Goal: Task Accomplishment & Management: Complete application form

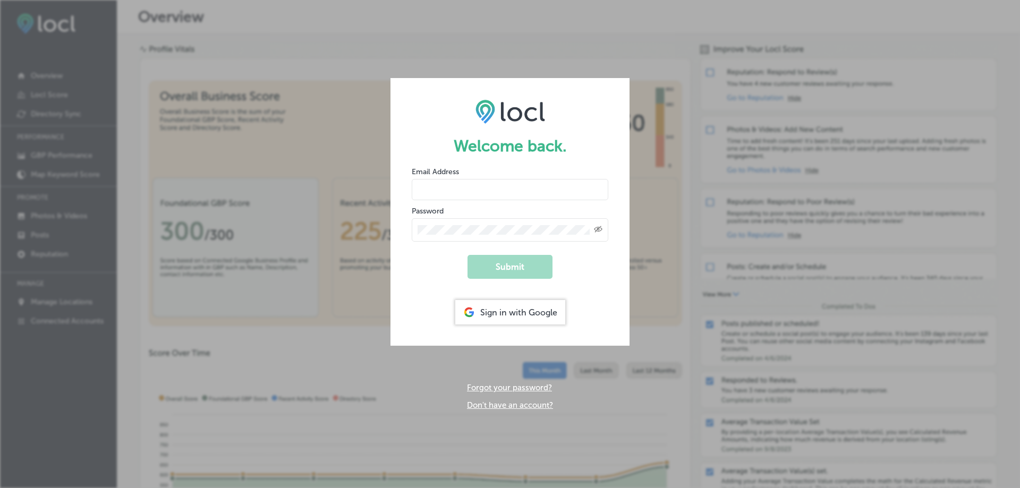
type input "[PERSON_NAME][EMAIL_ADDRESS][DOMAIN_NAME]"
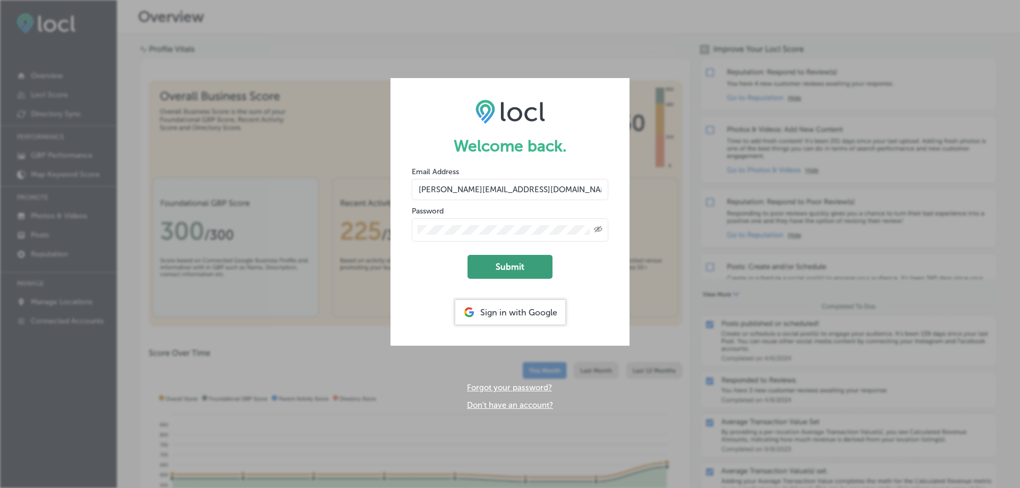
click at [492, 264] on button "Submit" at bounding box center [509, 267] width 85 height 24
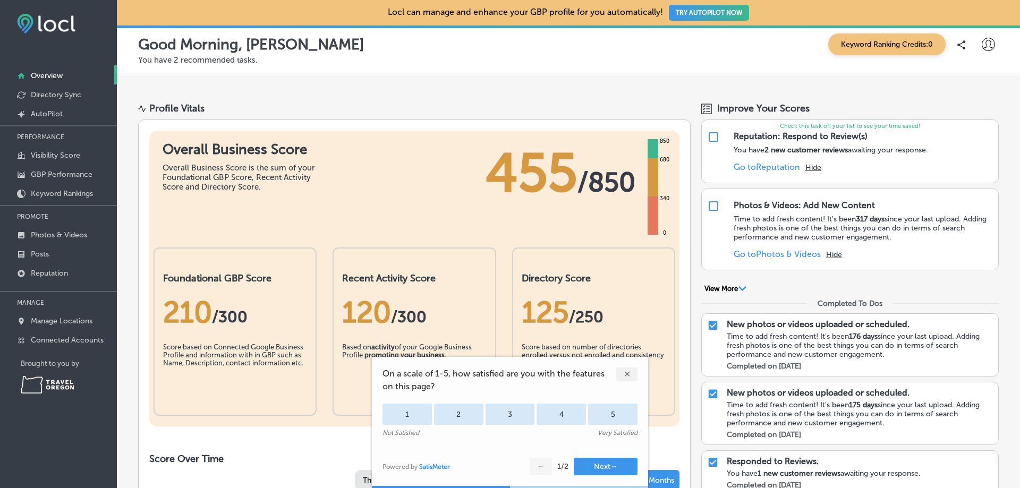
click at [624, 372] on div "✕" at bounding box center [626, 375] width 21 height 14
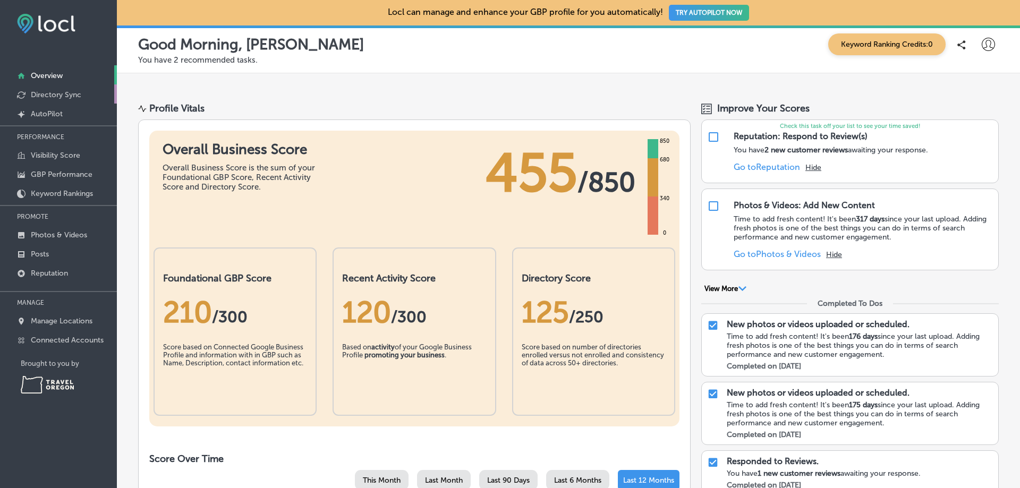
click at [39, 92] on p "Directory Sync" at bounding box center [56, 94] width 50 height 9
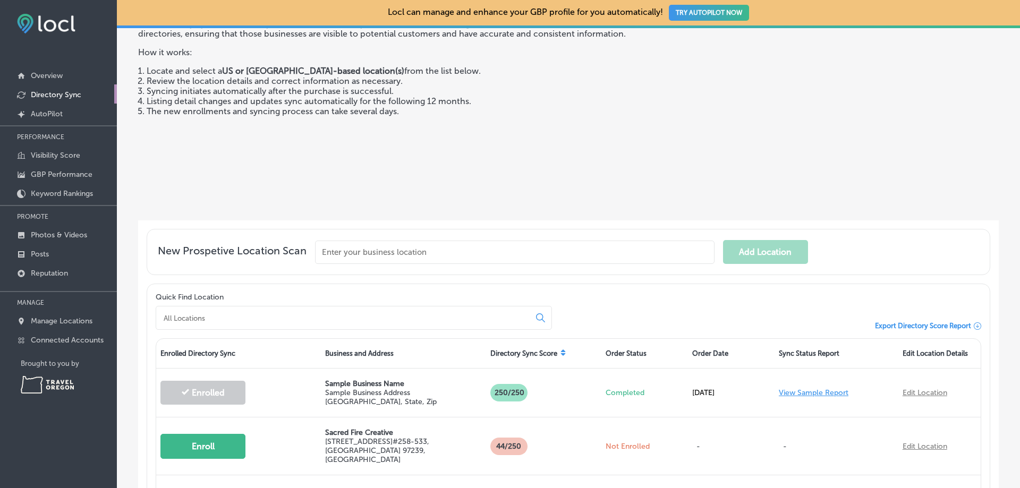
scroll to position [212, 0]
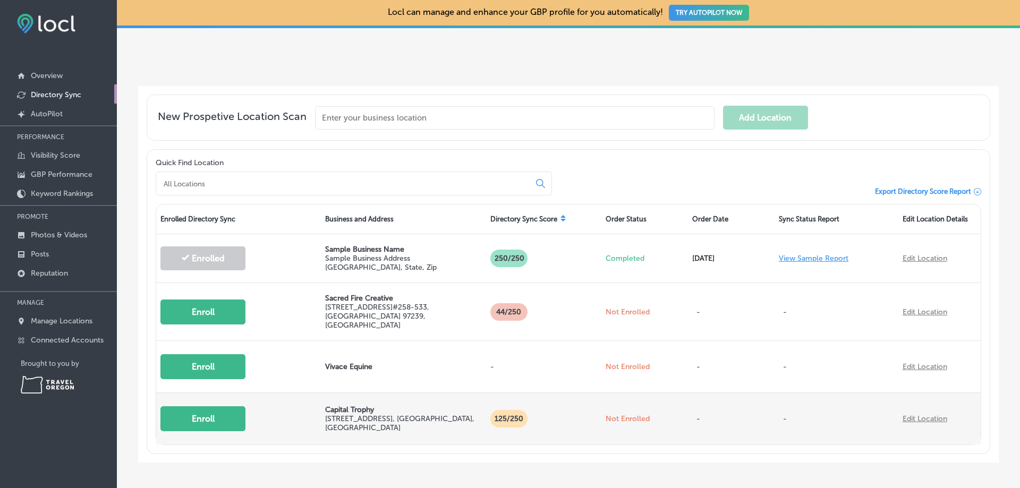
click at [201, 414] on button "Enroll" at bounding box center [202, 418] width 85 height 25
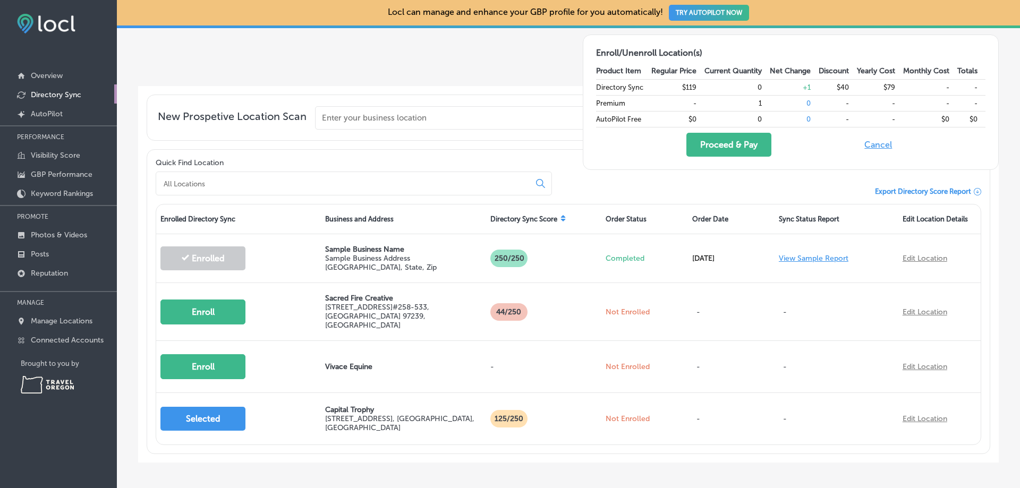
click at [531, 449] on div "New Prospetive Location Scan Add Location Quick Find Location Export Directory …" at bounding box center [568, 274] width 860 height 377
click at [878, 147] on button "Cancel" at bounding box center [878, 145] width 34 height 24
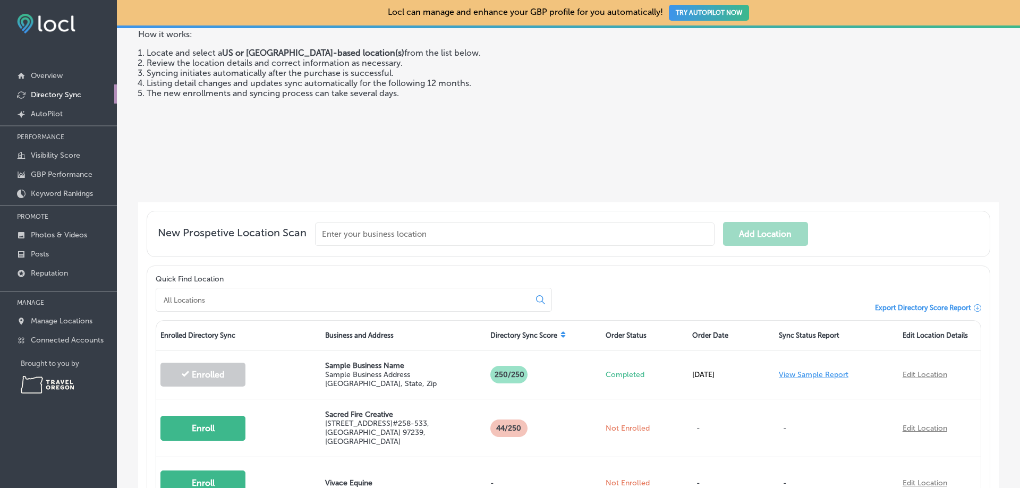
scroll to position [252, 0]
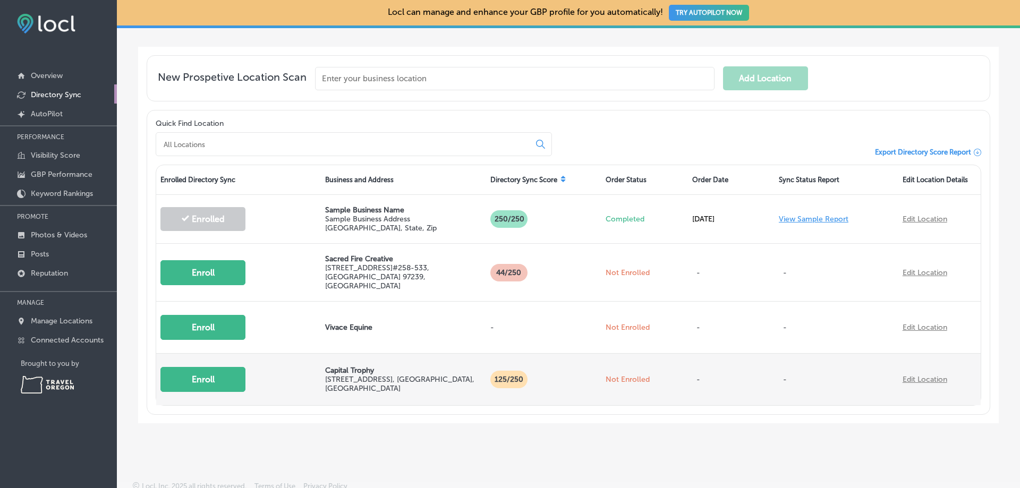
click at [208, 375] on button "Enroll" at bounding box center [202, 379] width 85 height 25
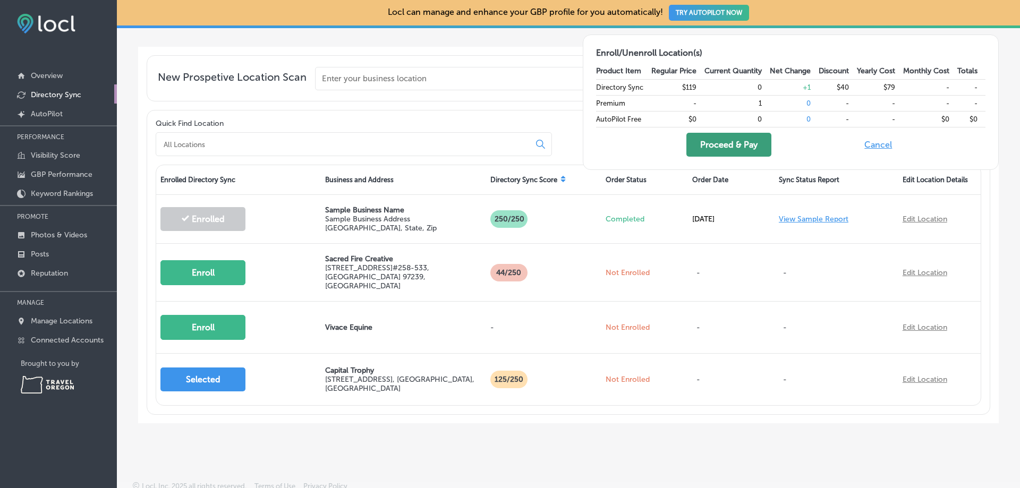
click at [708, 147] on button "Proceed & Pay" at bounding box center [728, 145] width 85 height 24
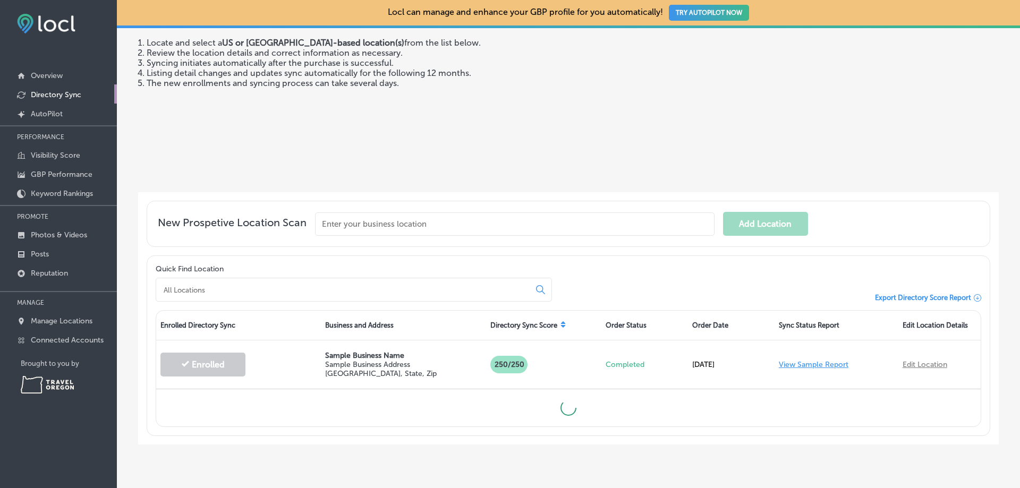
scroll to position [133, 0]
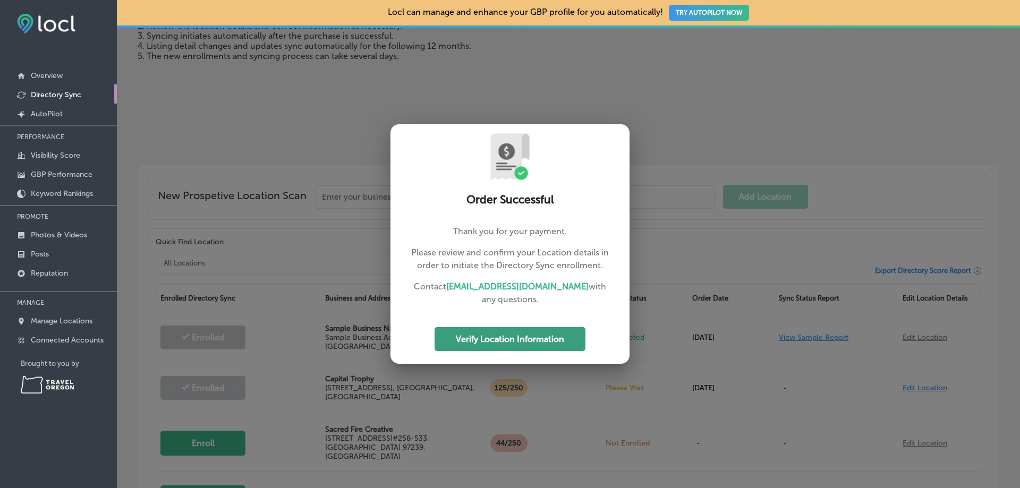
click at [484, 341] on button "Verify Location Information" at bounding box center [509, 339] width 151 height 24
select select "US"
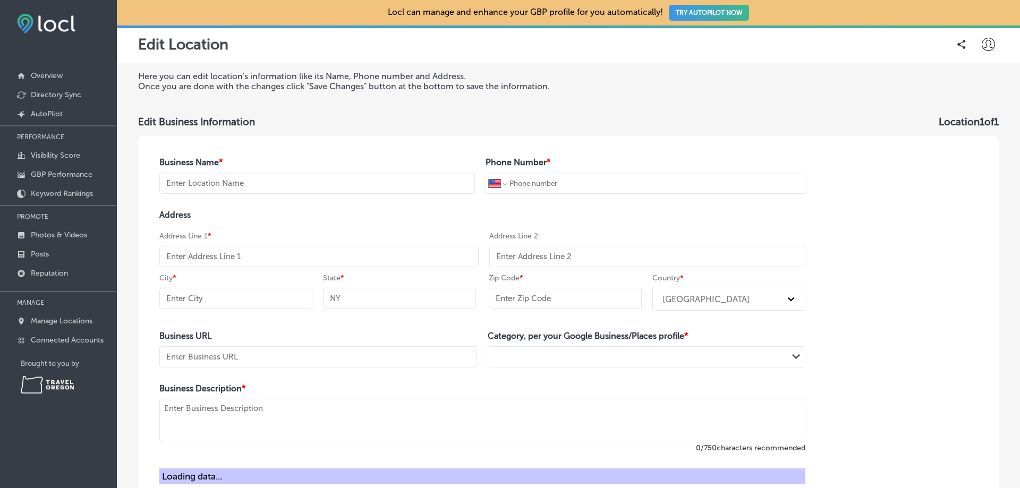
type input "Capital Trophy"
type input "[PHONE_NUMBER]"
type input "[STREET_ADDRESS]"
type input "[GEOGRAPHIC_DATA]"
type input "OR"
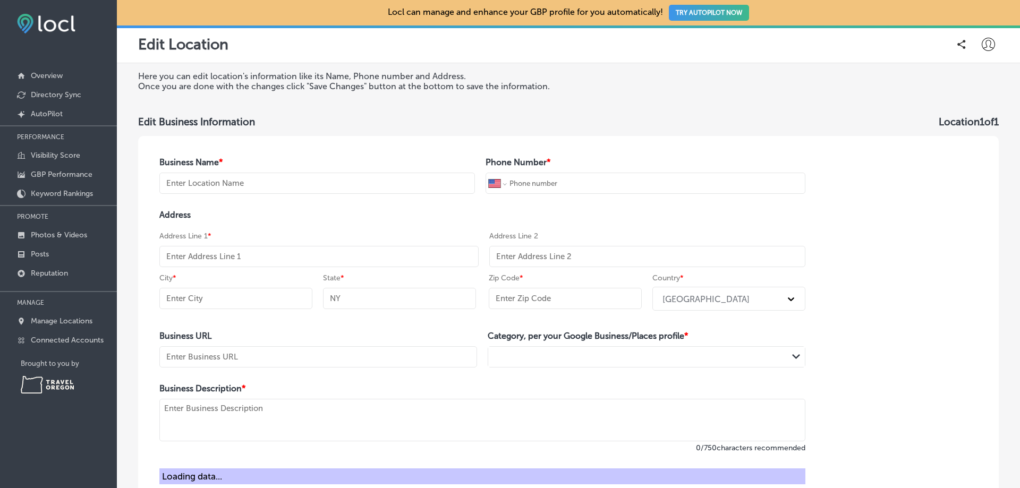
type input "97302"
type input "[URL][DOMAIN_NAME][DOMAIN_NAME]"
type textarea "Capital Trophy is a small locally owned and operated awards and engraving busin…"
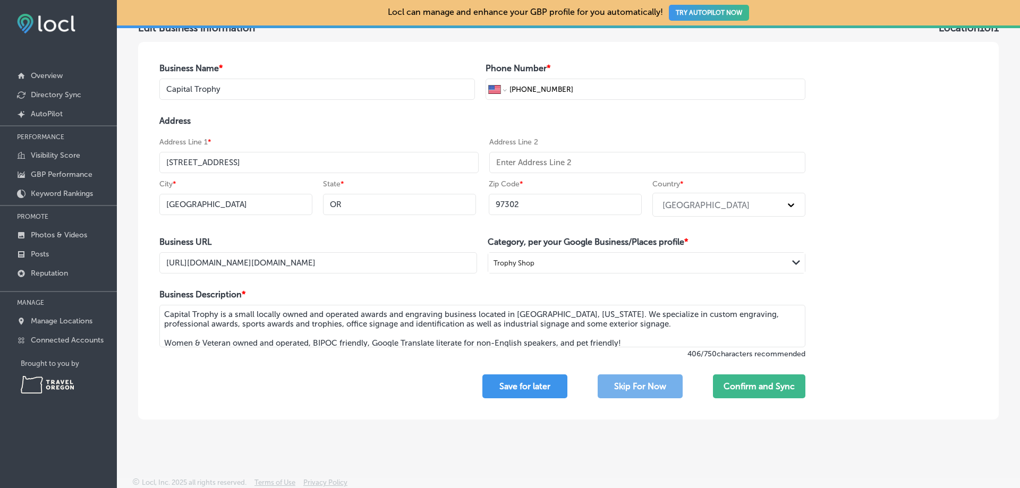
scroll to position [98, 0]
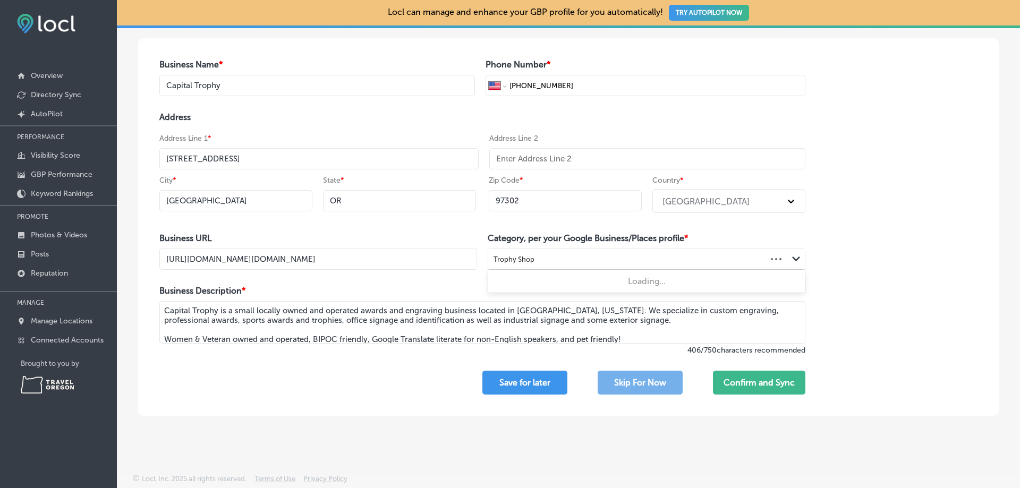
click at [565, 260] on div "Trophy Shop" at bounding box center [627, 259] width 278 height 14
click at [560, 260] on div "Trophy Shop" at bounding box center [627, 259] width 278 height 14
click at [759, 383] on button "Confirm and Sync" at bounding box center [759, 383] width 92 height 24
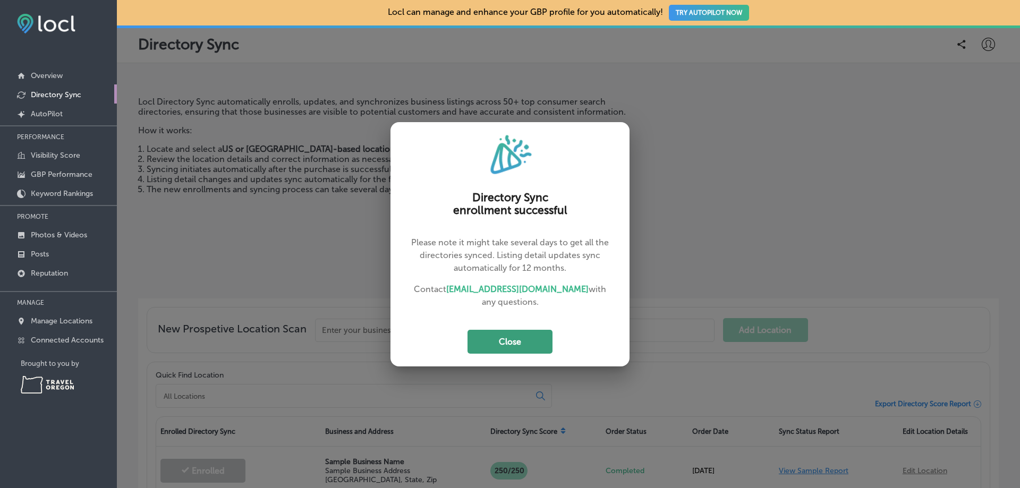
click at [499, 341] on button "Close" at bounding box center [509, 342] width 85 height 24
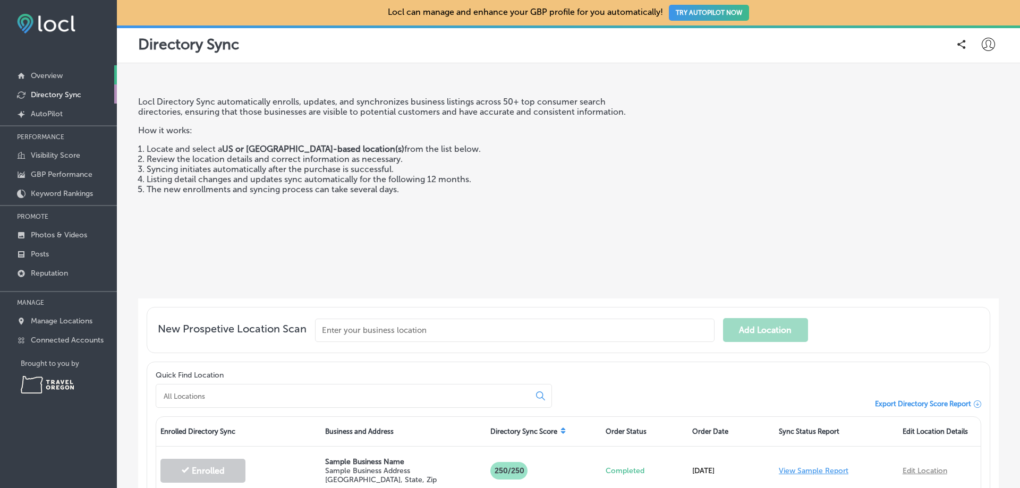
click at [41, 73] on p "Overview" at bounding box center [47, 75] width 32 height 9
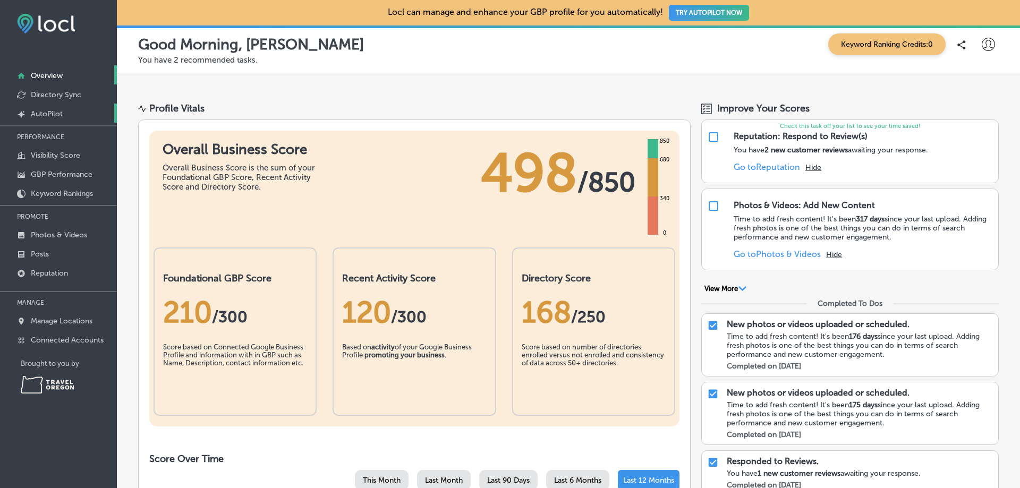
click at [39, 114] on p "AutoPilot" at bounding box center [47, 113] width 32 height 9
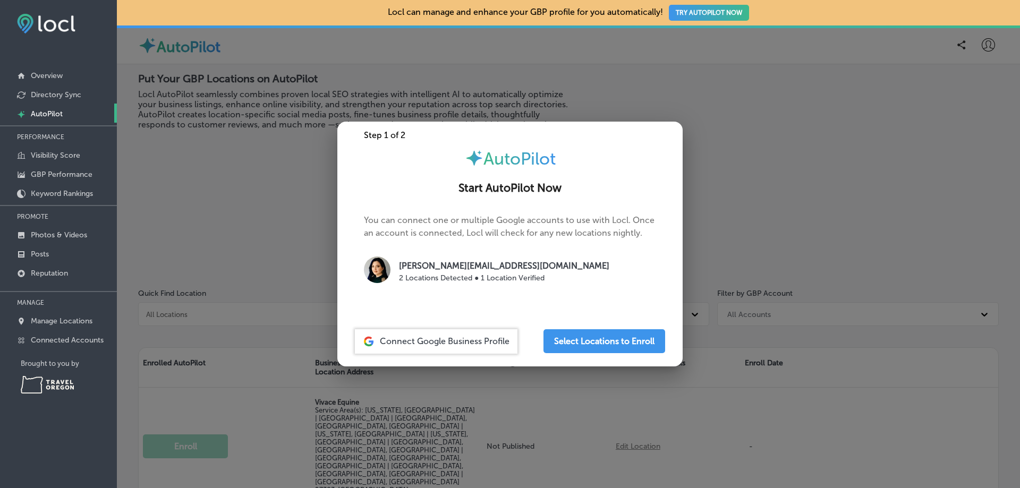
click at [266, 249] on div at bounding box center [510, 244] width 1020 height 488
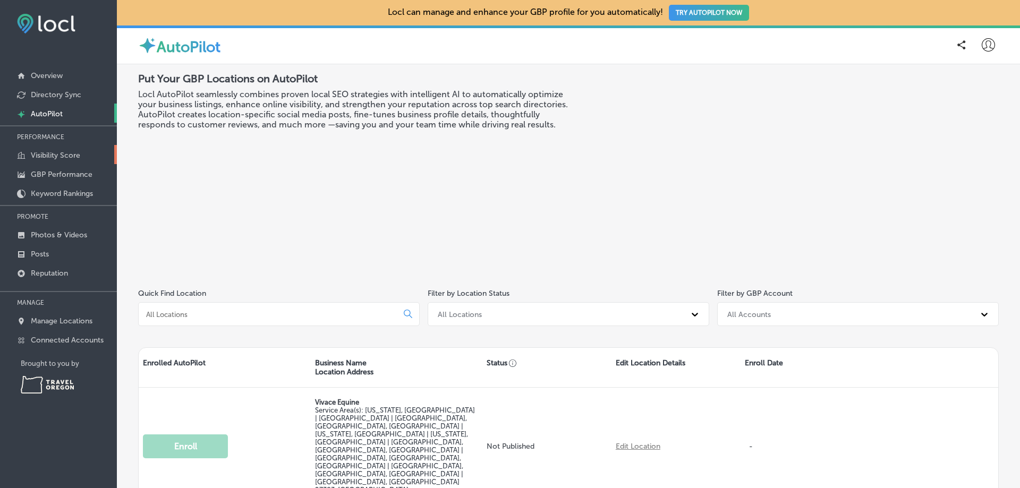
click at [52, 156] on p "Visibility Score" at bounding box center [55, 155] width 49 height 9
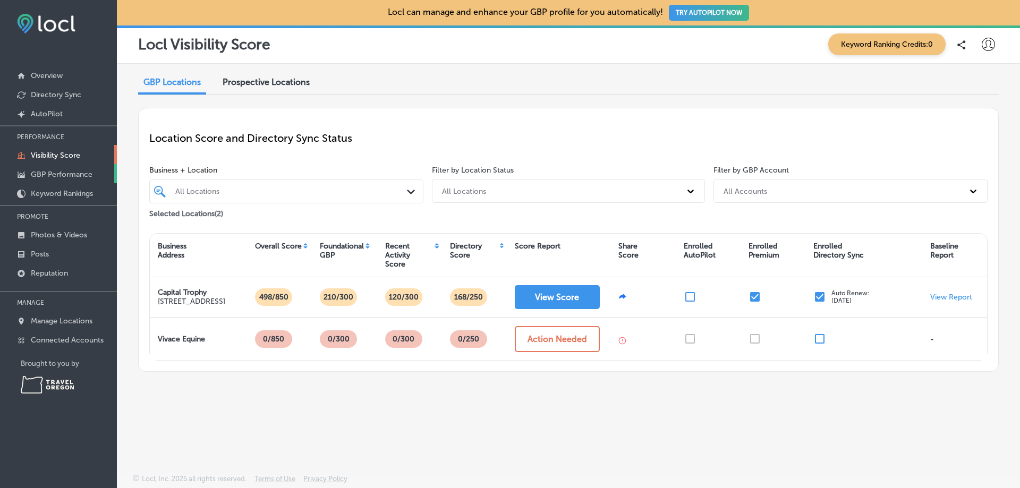
click at [48, 173] on p "GBP Performance" at bounding box center [62, 174] width 62 height 9
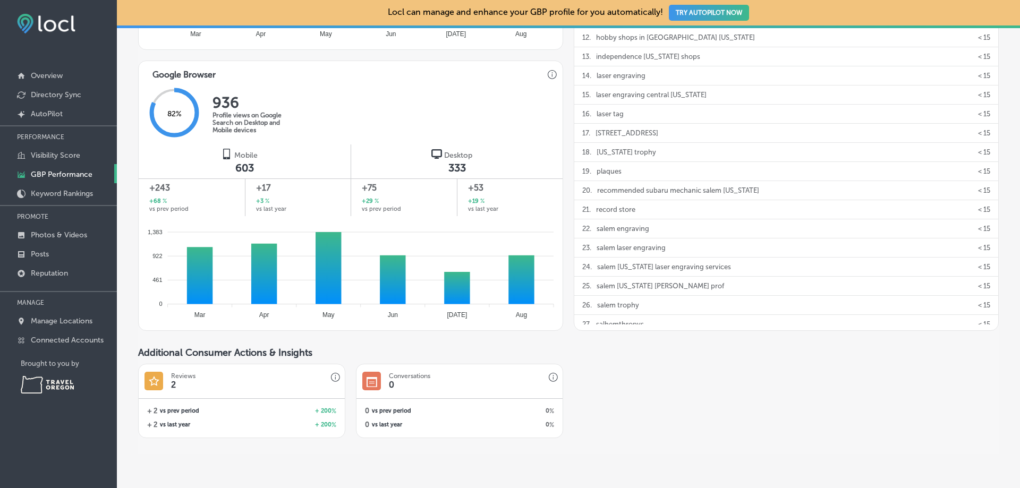
scroll to position [676, 0]
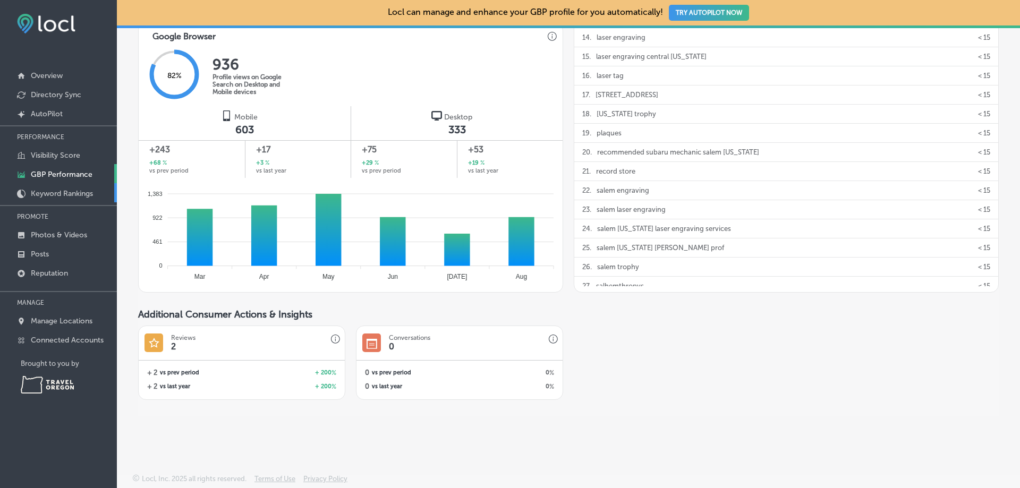
click at [41, 191] on p "Keyword Rankings" at bounding box center [62, 193] width 62 height 9
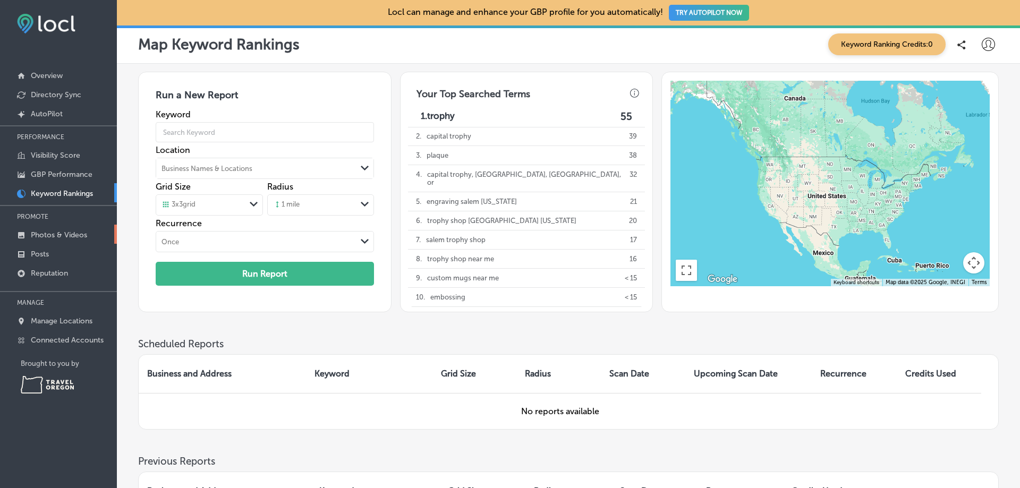
click at [42, 236] on p "Photos & Videos" at bounding box center [59, 234] width 56 height 9
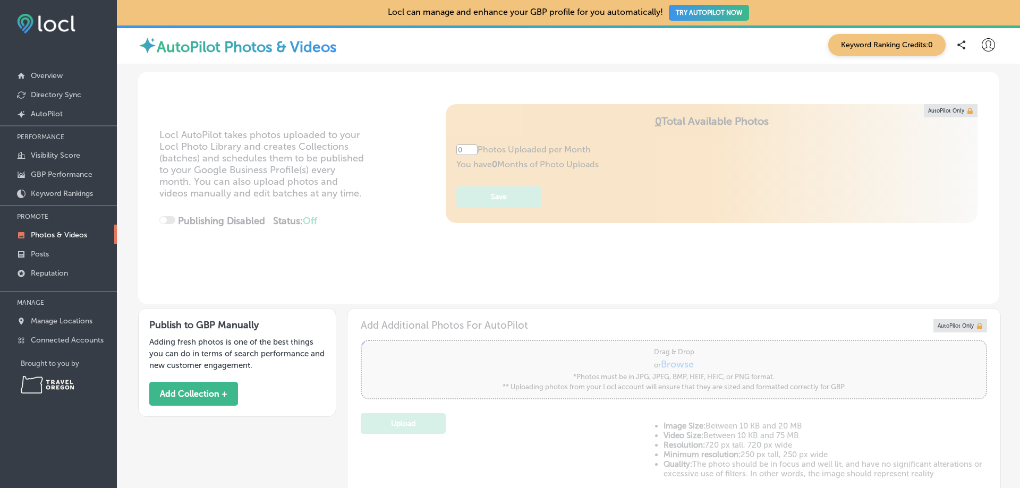
type input "5"
click at [37, 254] on p "Posts" at bounding box center [40, 254] width 18 height 9
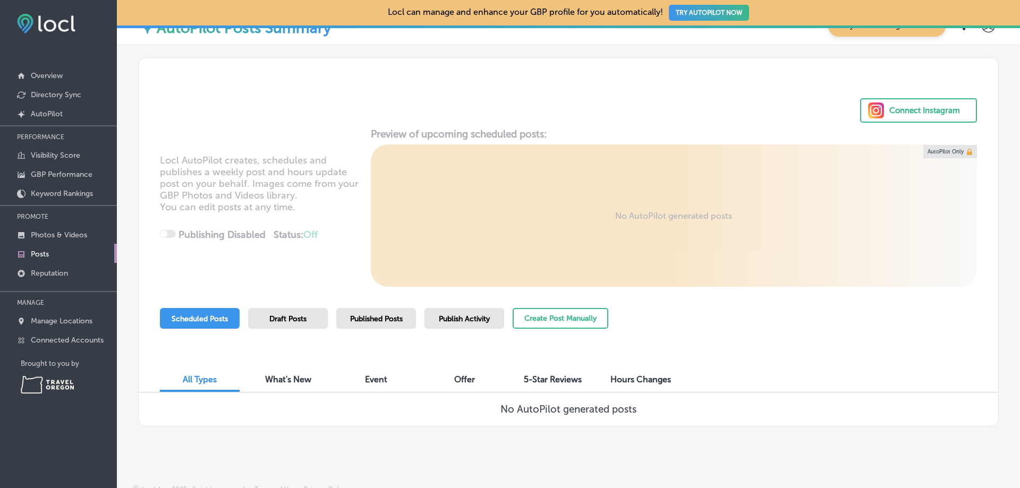
scroll to position [30, 0]
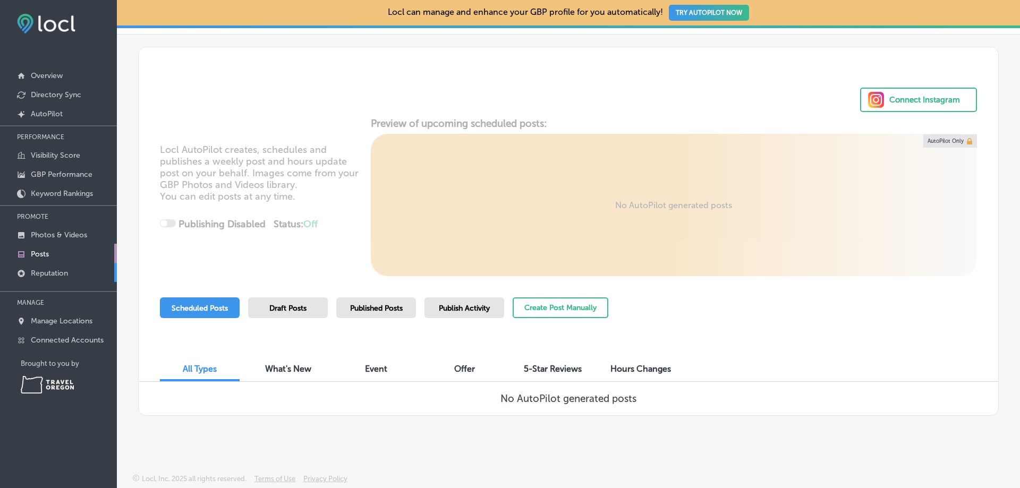
click at [37, 272] on p "Reputation" at bounding box center [49, 273] width 37 height 9
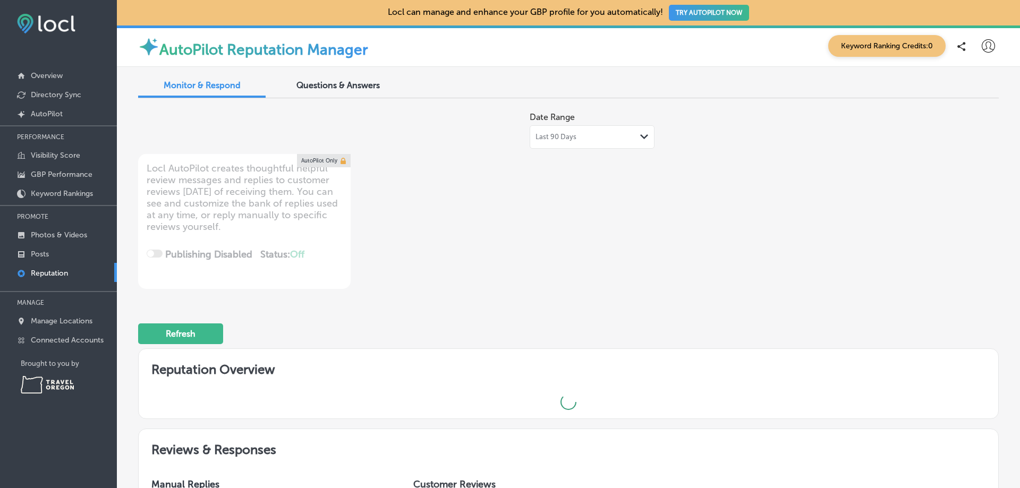
type textarea "x"
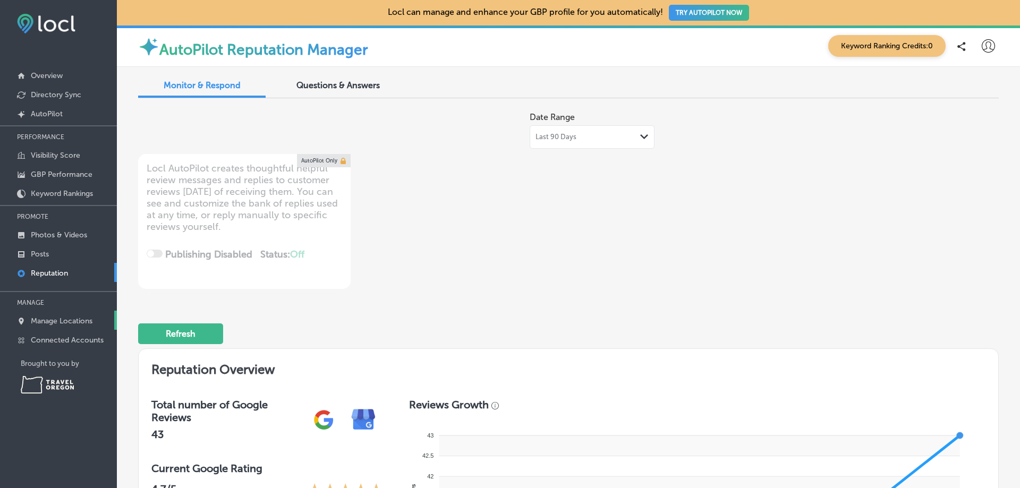
click at [42, 320] on p "Manage Locations" at bounding box center [62, 321] width 62 height 9
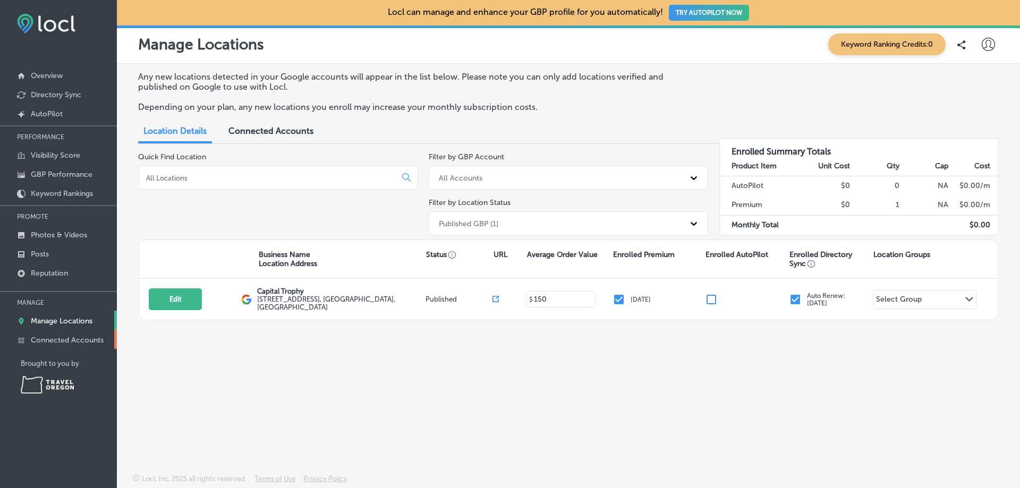
click at [53, 340] on p "Connected Accounts" at bounding box center [67, 340] width 73 height 9
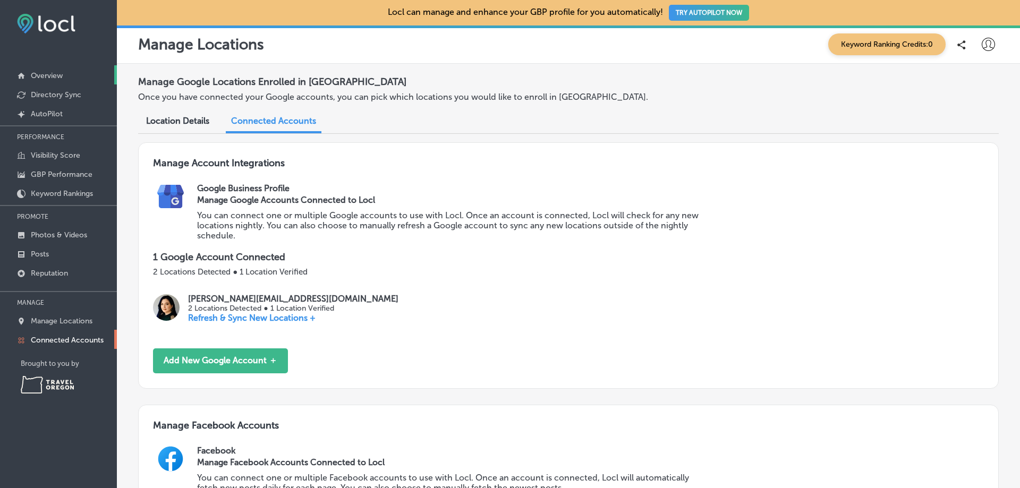
click at [43, 75] on p "Overview" at bounding box center [47, 75] width 32 height 9
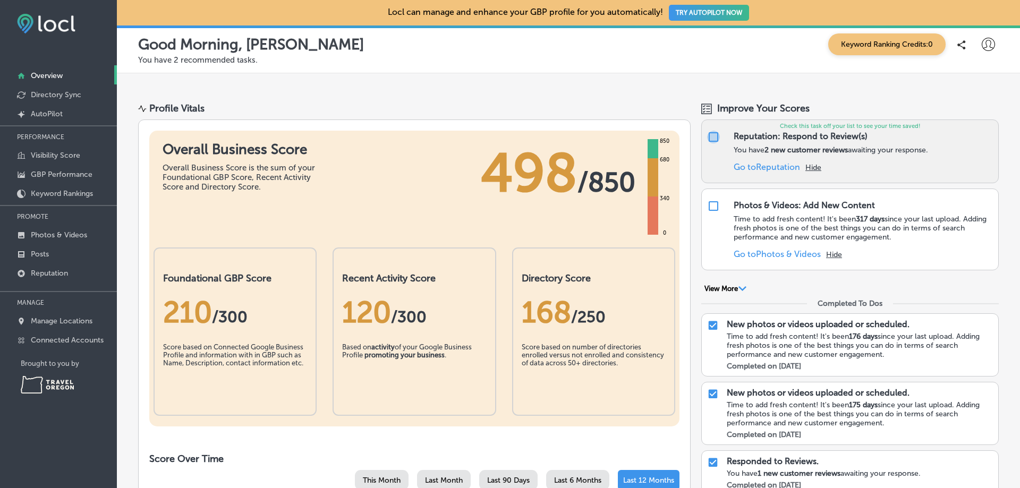
click at [707, 135] on input "checkbox" at bounding box center [713, 137] width 13 height 13
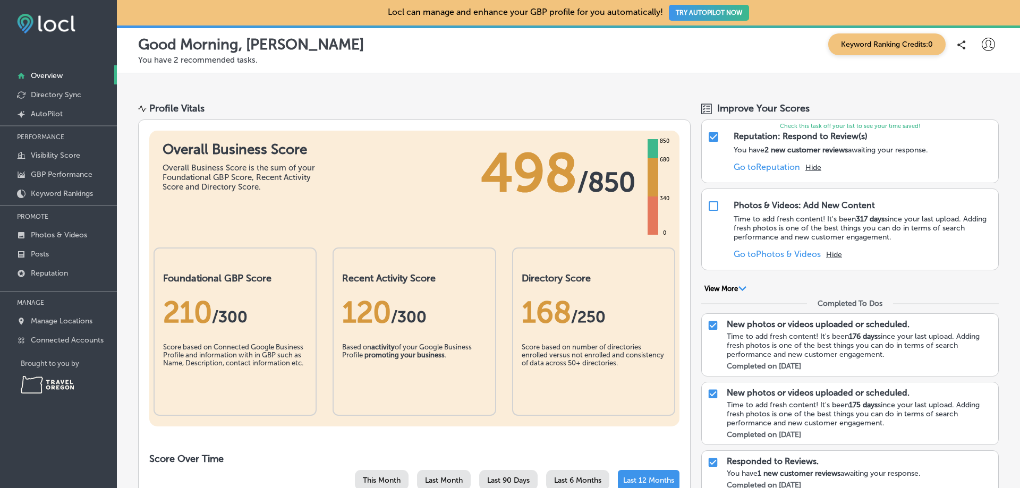
checkbox input "true"
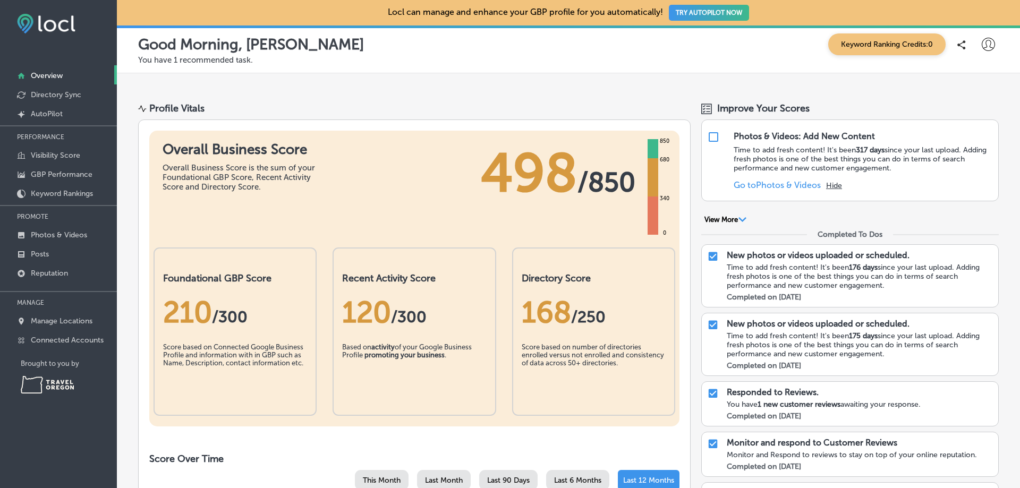
click at [704, 206] on div "Improve Your Scores Photos & Videos: Add New Content Time to add fresh content!…" at bounding box center [849, 163] width 297 height 122
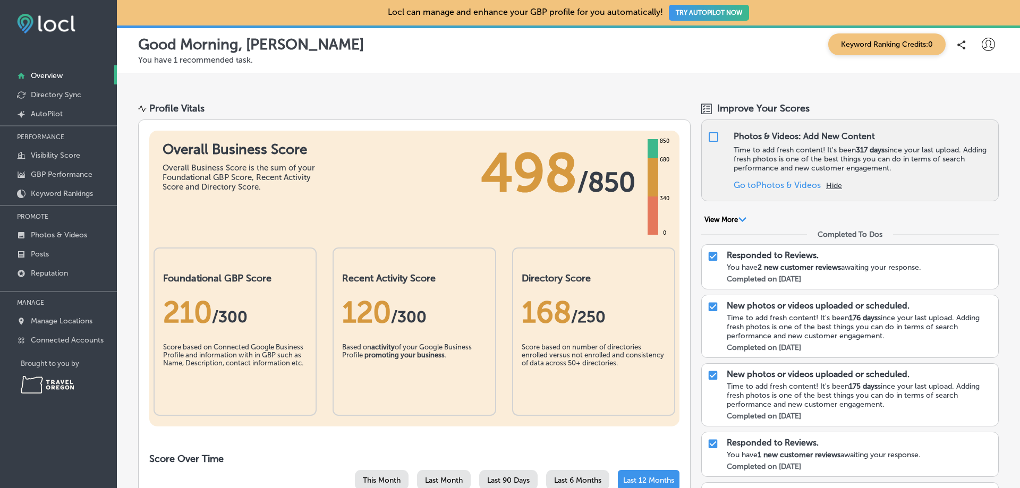
click at [707, 138] on input "checkbox" at bounding box center [713, 137] width 13 height 13
checkbox input "false"
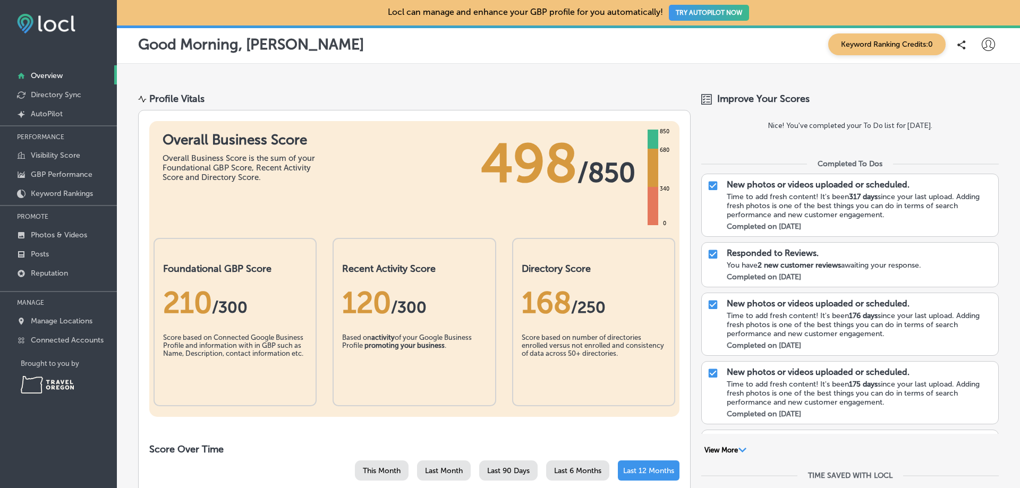
click at [630, 104] on div "Profile Vitals" at bounding box center [414, 99] width 552 height 12
